Goal: Transaction & Acquisition: Purchase product/service

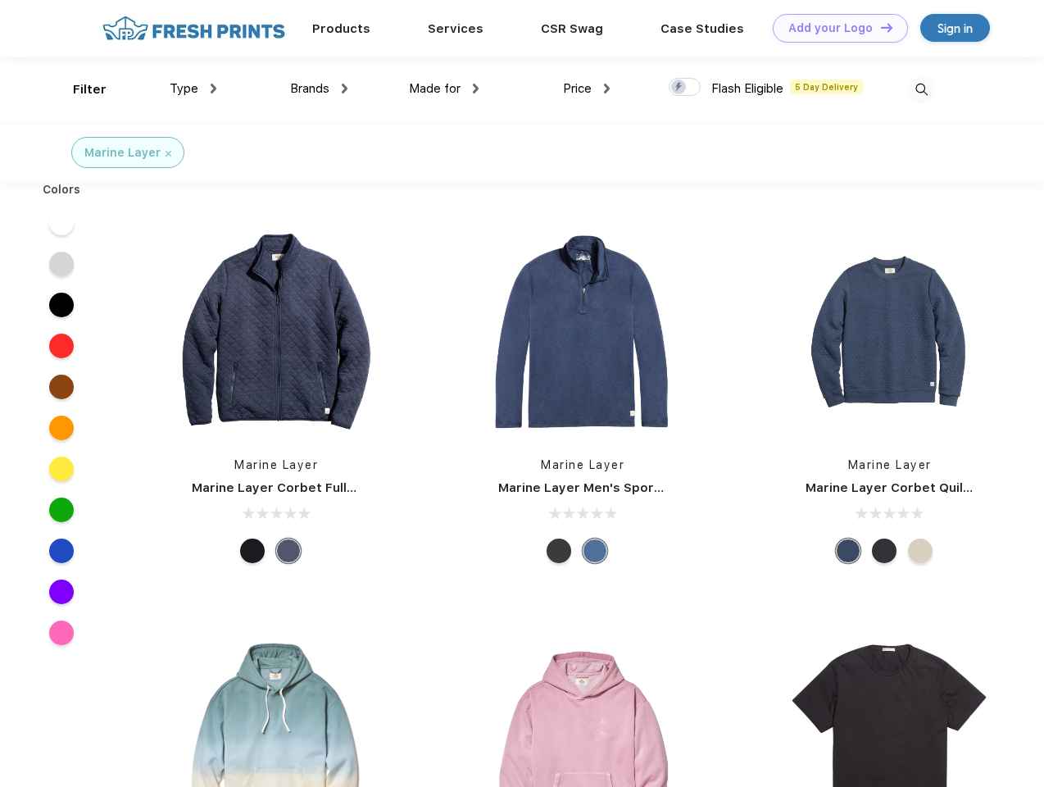
click at [835, 28] on link "Add your Logo Design Tool" at bounding box center [840, 28] width 135 height 29
click at [0, 0] on div "Design Tool" at bounding box center [0, 0] width 0 height 0
click at [880, 27] on link "Add your Logo Design Tool" at bounding box center [840, 28] width 135 height 29
click at [79, 89] on div "Filter" at bounding box center [90, 89] width 34 height 19
click at [193, 89] on span "Type" at bounding box center [184, 88] width 29 height 15
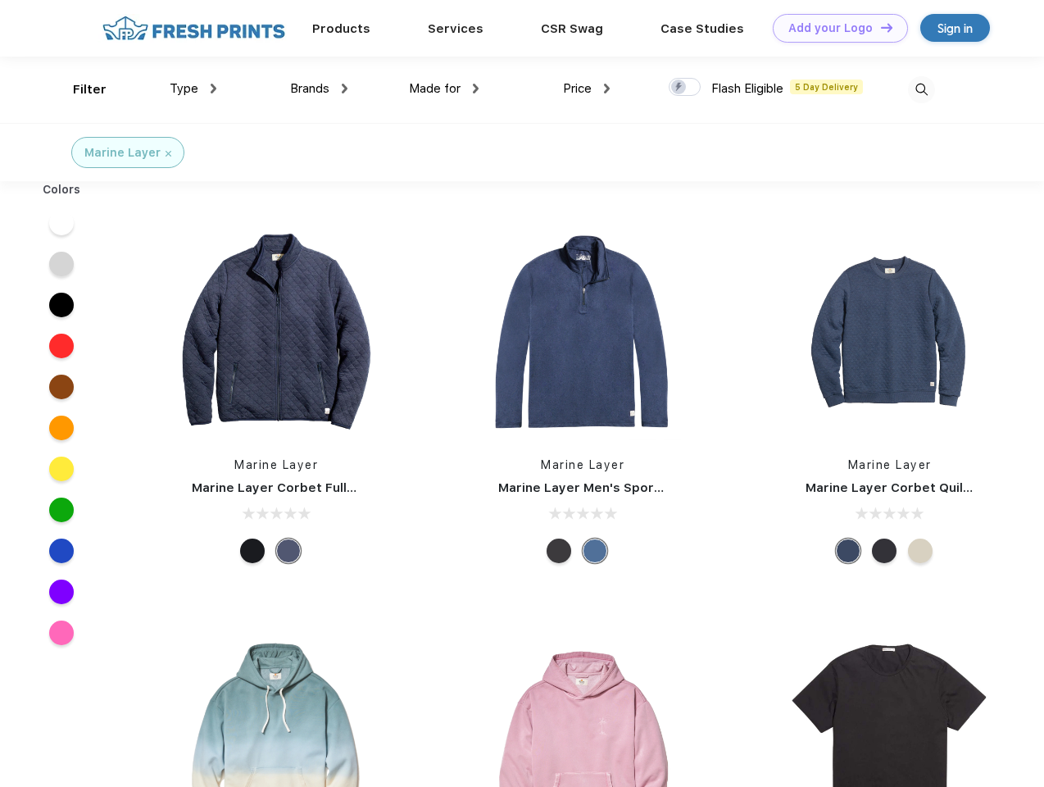
click at [319, 89] on span "Brands" at bounding box center [309, 88] width 39 height 15
click at [444, 89] on span "Made for" at bounding box center [435, 88] width 52 height 15
click at [587, 89] on span "Price" at bounding box center [577, 88] width 29 height 15
click at [685, 88] on div at bounding box center [685, 87] width 32 height 18
click at [680, 88] on input "checkbox" at bounding box center [674, 82] width 11 height 11
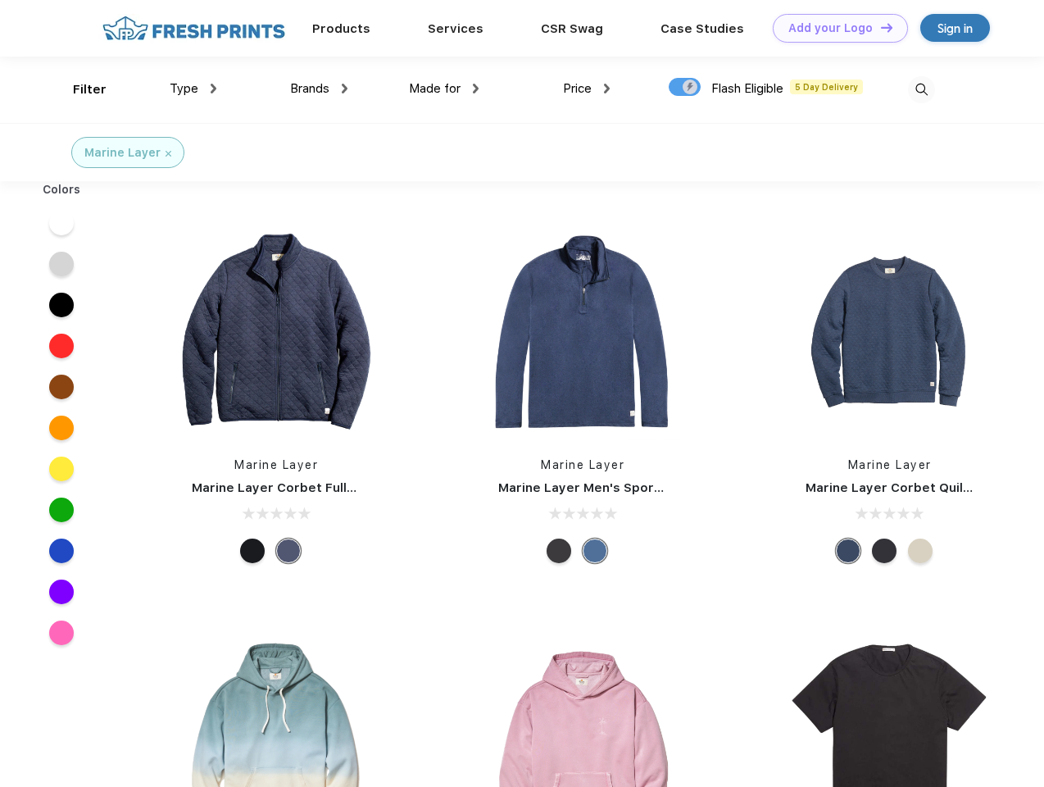
click at [921, 89] on img at bounding box center [921, 89] width 27 height 27
